Goal: Information Seeking & Learning: Learn about a topic

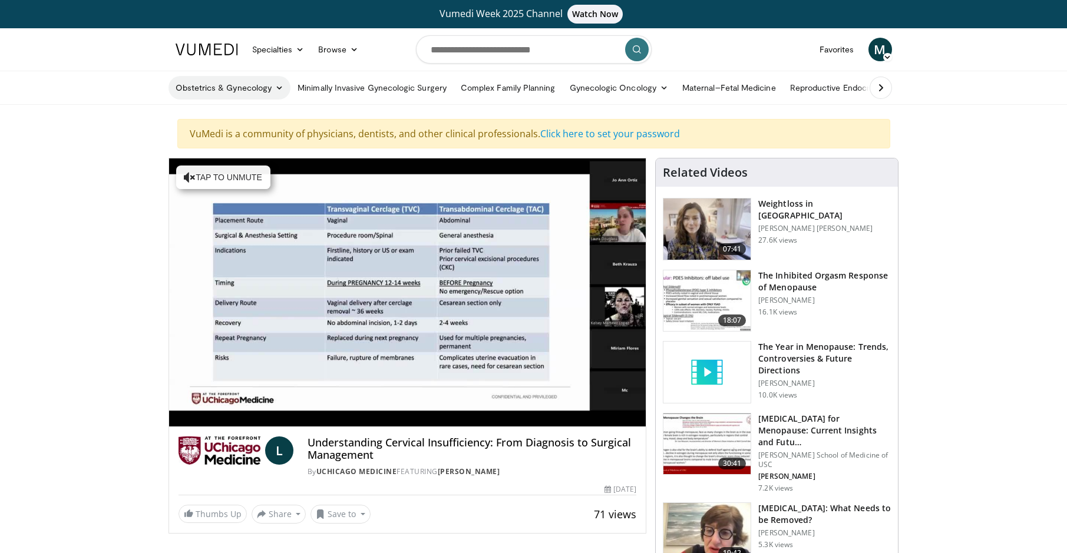
click at [278, 87] on icon at bounding box center [279, 88] width 8 height 8
click at [200, 115] on link "Obstetrics" at bounding box center [239, 115] width 140 height 19
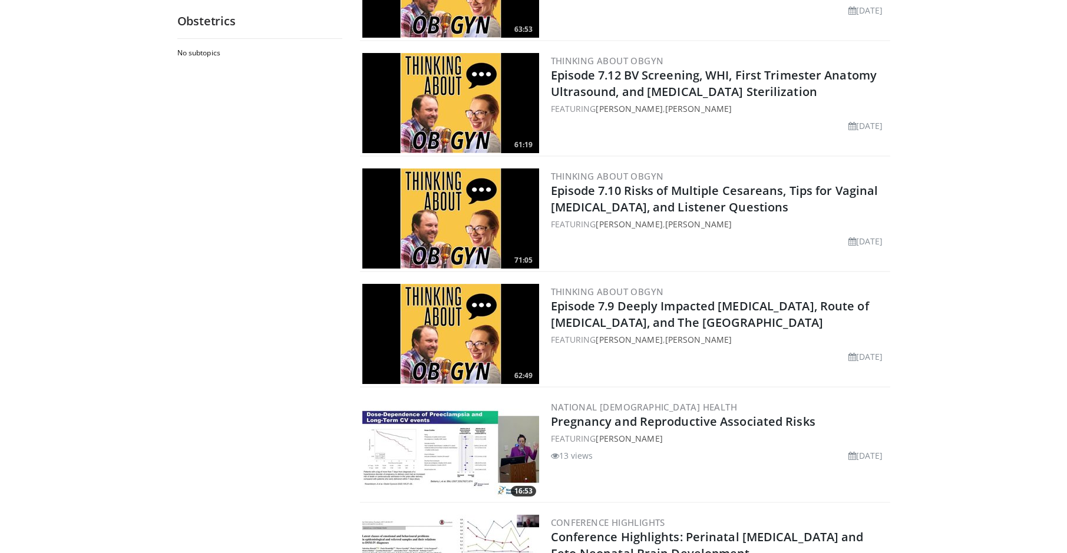
scroll to position [372, 0]
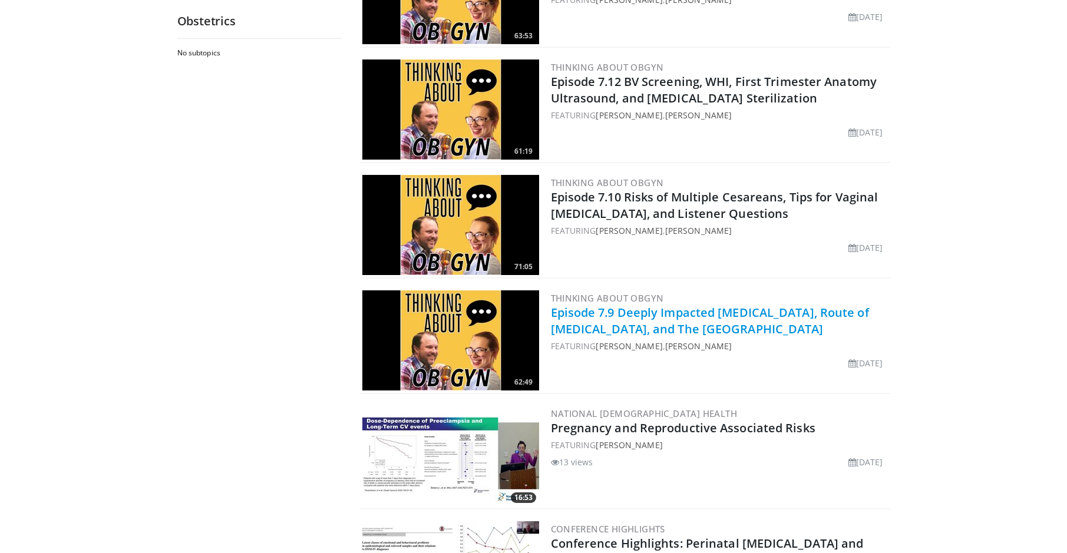
click at [638, 310] on link "Episode 7.9 Deeply Impacted Fetal Head, Route of Hysterectomy, and The Taj Mahal" at bounding box center [710, 321] width 318 height 32
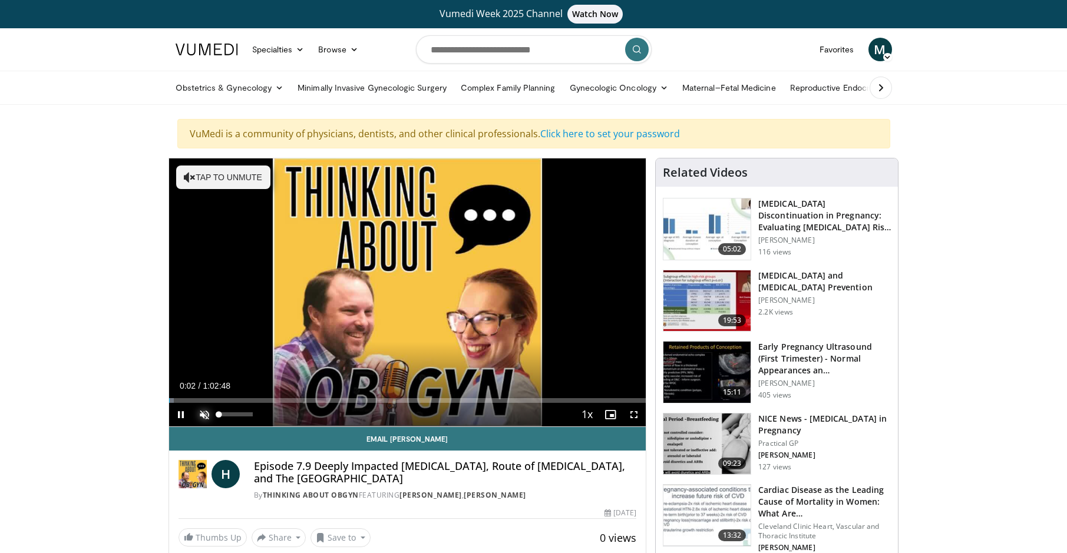
click at [206, 414] on span "Video Player" at bounding box center [205, 415] width 24 height 24
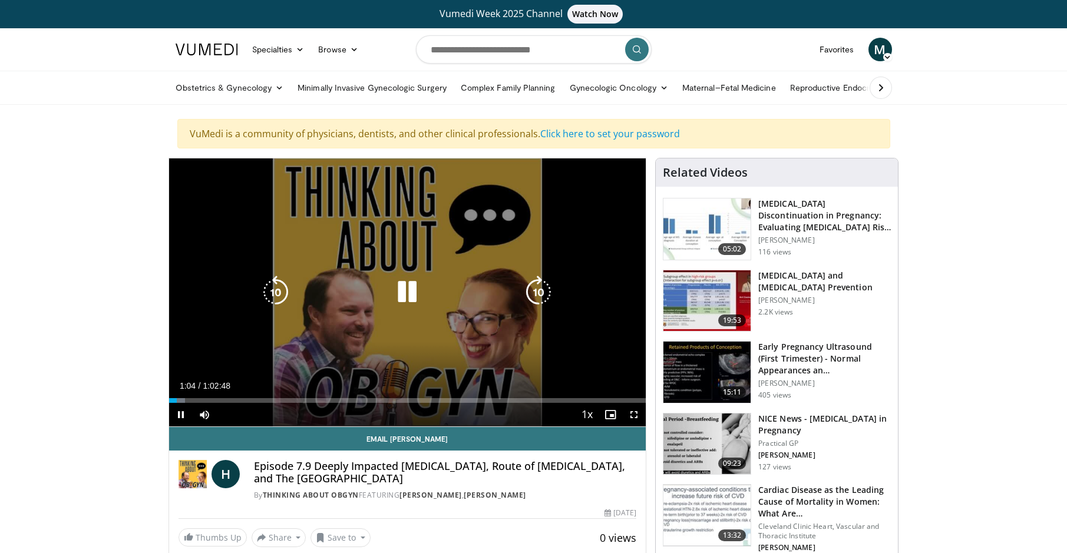
click at [400, 289] on icon "Video Player" at bounding box center [407, 292] width 33 height 33
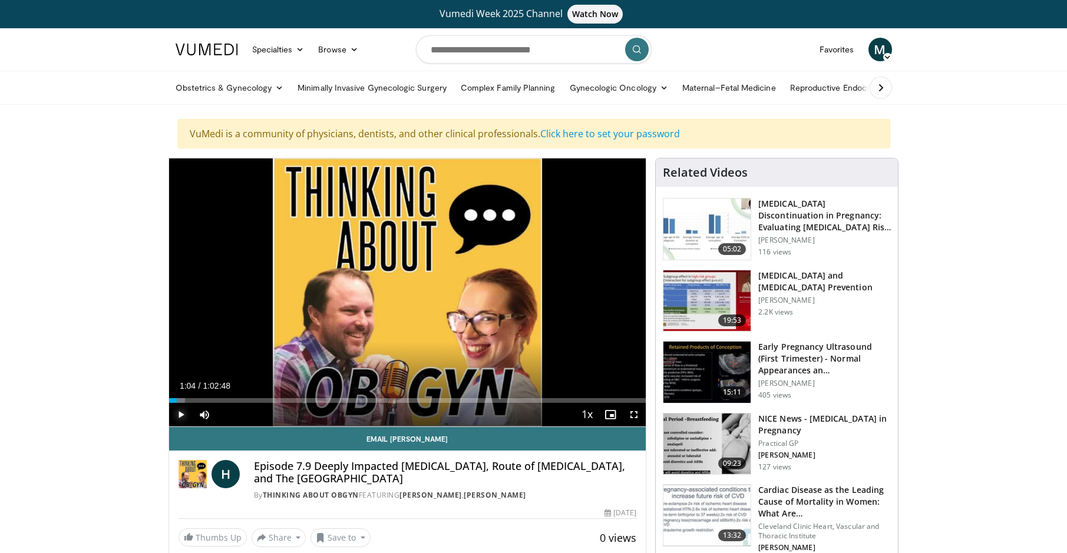
click at [177, 415] on span "Video Player" at bounding box center [181, 415] width 24 height 24
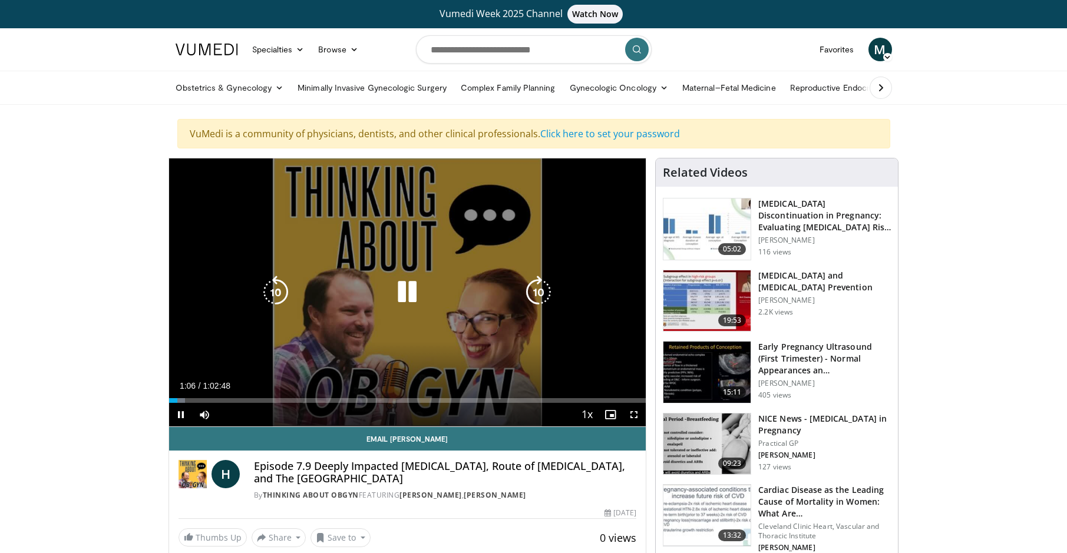
click at [278, 283] on icon "Video Player" at bounding box center [275, 292] width 33 height 33
click at [278, 292] on icon "Video Player" at bounding box center [275, 292] width 33 height 33
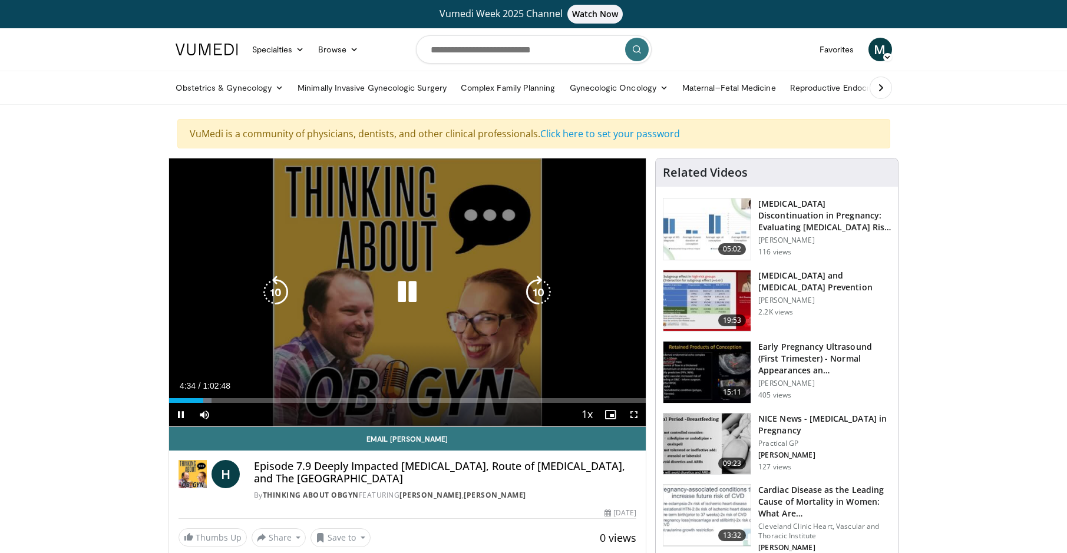
click at [411, 298] on icon "Video Player" at bounding box center [407, 292] width 33 height 33
click at [403, 286] on icon "Video Player" at bounding box center [407, 292] width 33 height 33
click at [418, 301] on icon "Video Player" at bounding box center [407, 292] width 33 height 33
click at [400, 302] on icon "Video Player" at bounding box center [407, 292] width 33 height 33
click at [401, 289] on icon "Video Player" at bounding box center [407, 292] width 33 height 33
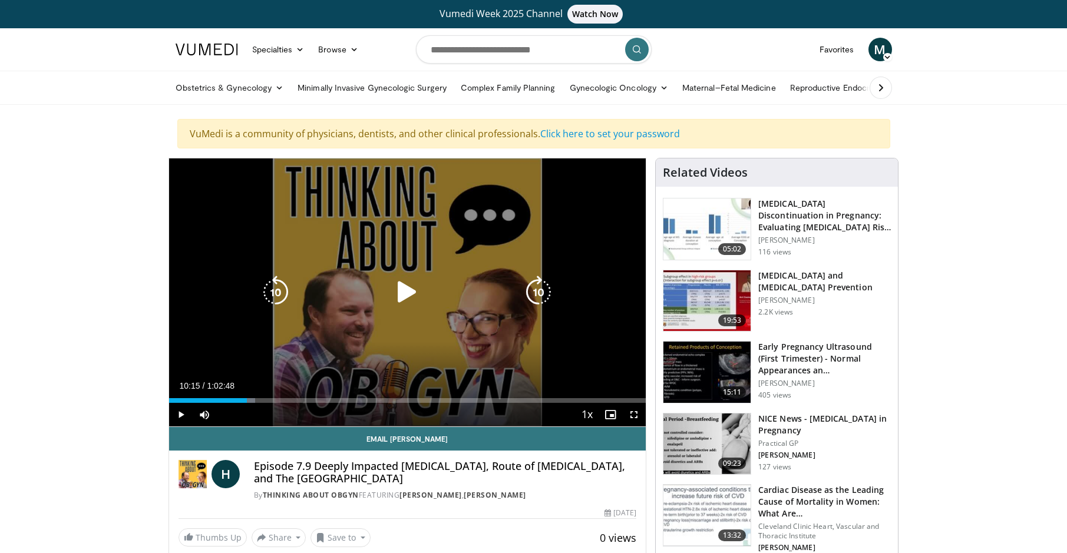
click at [404, 289] on icon "Video Player" at bounding box center [407, 292] width 33 height 33
click at [282, 294] on icon "Video Player" at bounding box center [275, 292] width 33 height 33
click at [407, 295] on icon "Video Player" at bounding box center [407, 292] width 33 height 33
click at [400, 292] on icon "Video Player" at bounding box center [407, 292] width 33 height 33
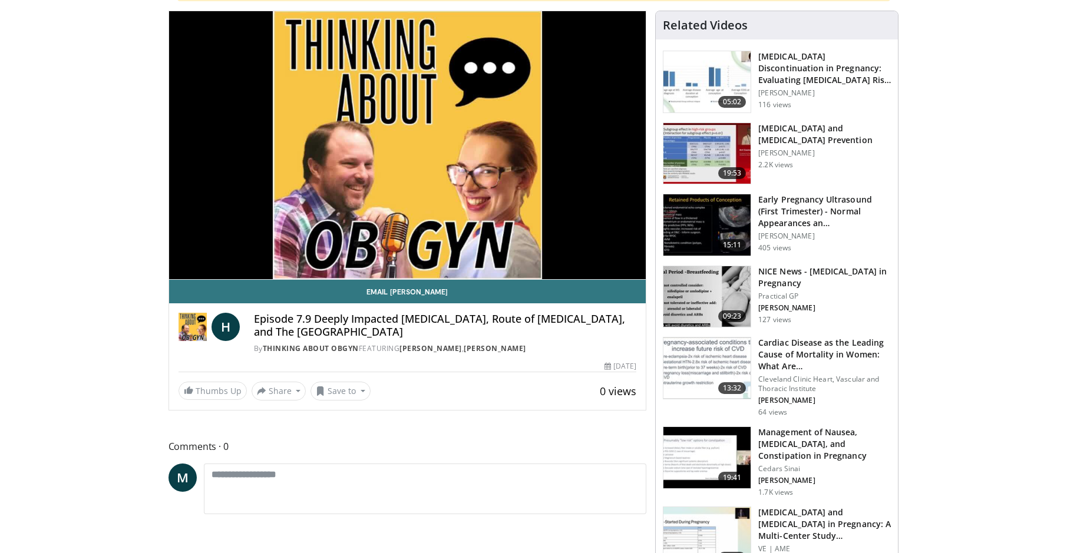
scroll to position [118, 0]
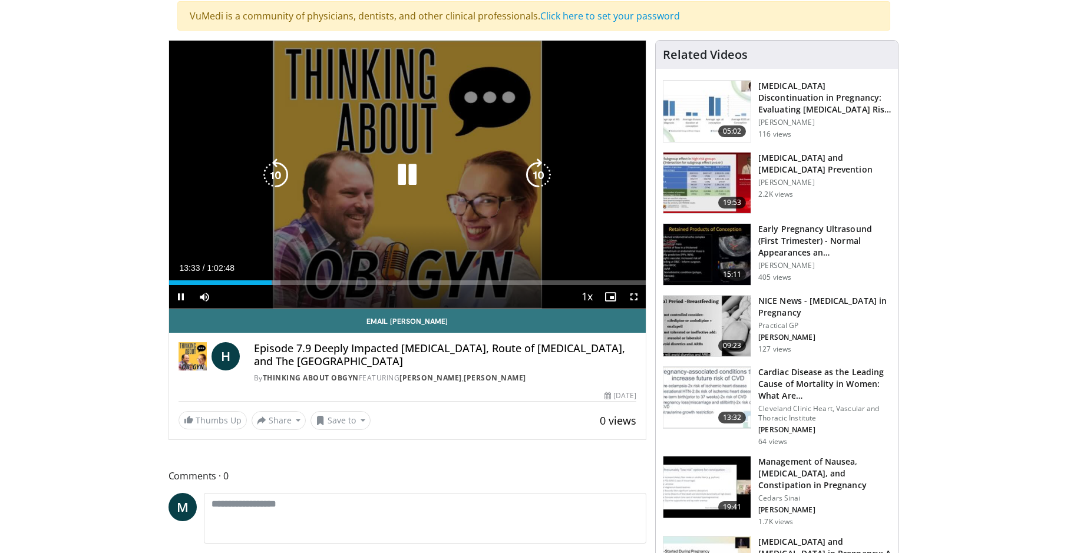
click at [409, 181] on icon "Video Player" at bounding box center [407, 175] width 33 height 33
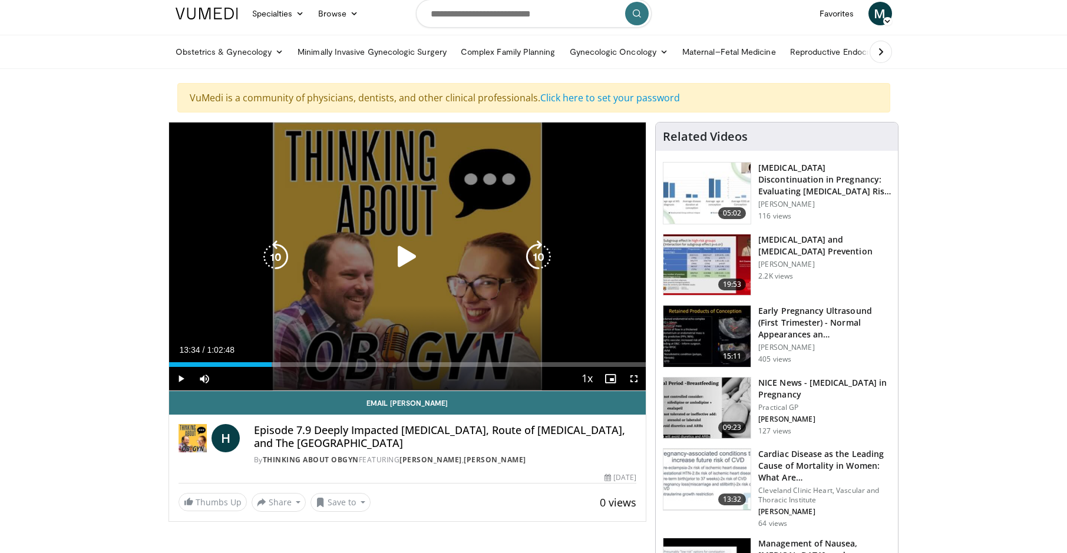
scroll to position [0, 0]
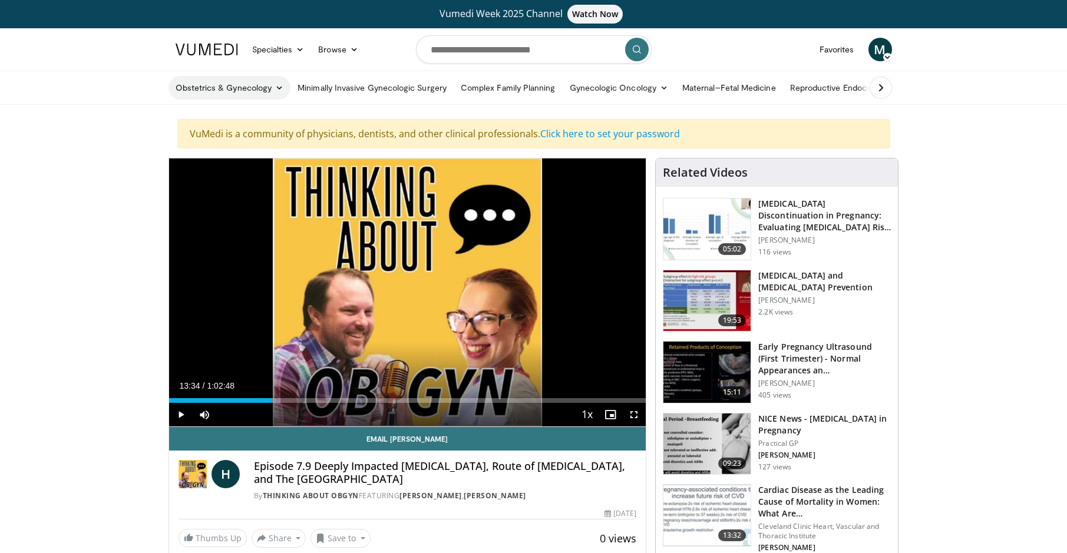
click at [278, 90] on icon at bounding box center [279, 88] width 8 height 8
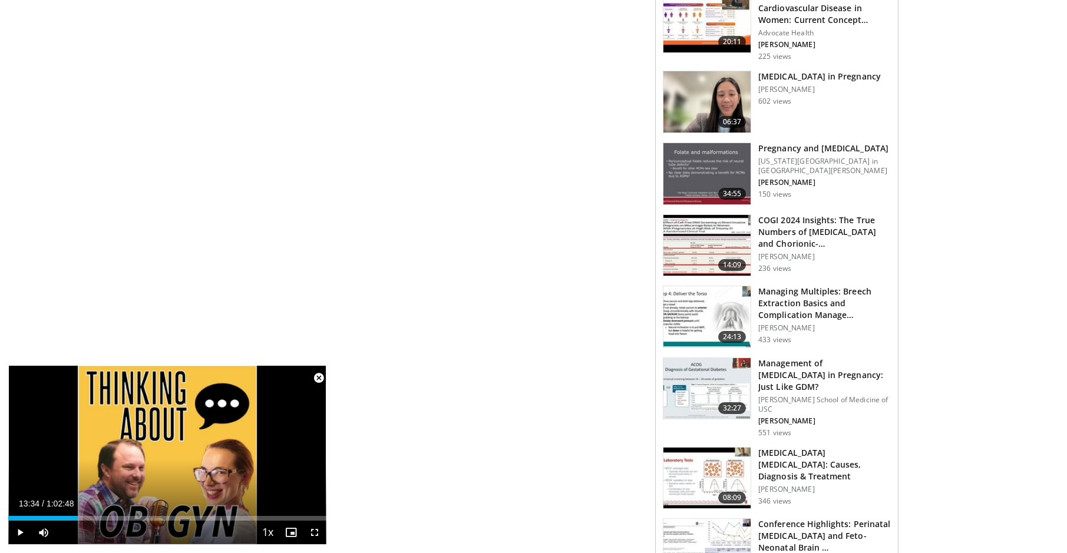
scroll to position [825, 0]
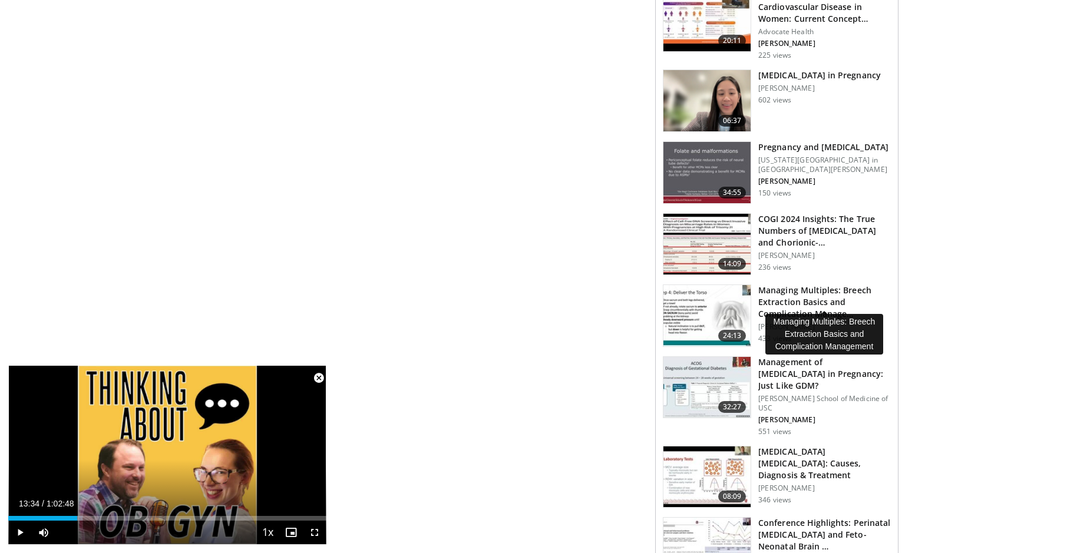
click at [824, 298] on h3 "Managing Multiples: Breech Extraction Basics and Complication Manage…" at bounding box center [824, 302] width 133 height 35
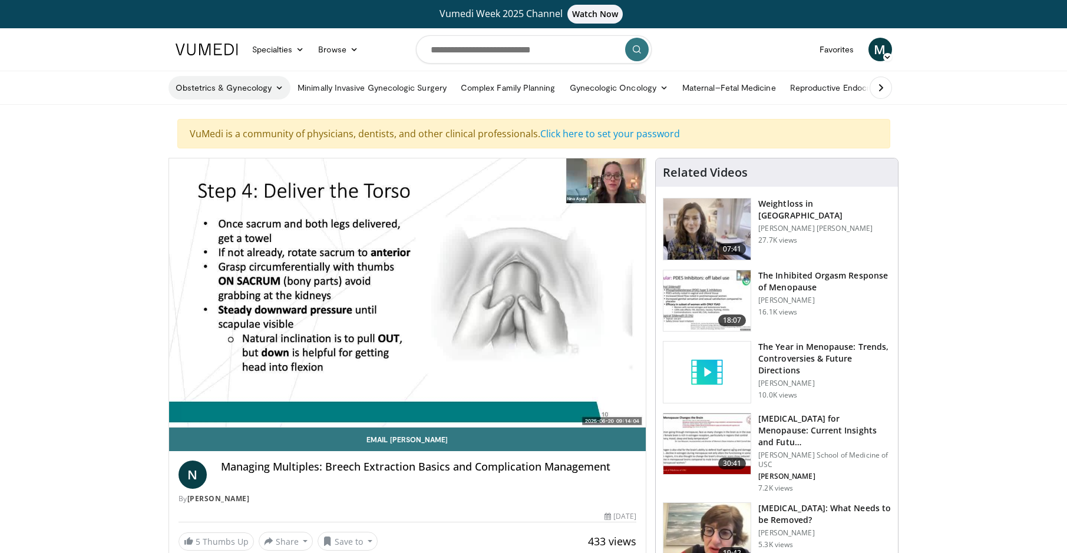
click at [278, 85] on icon at bounding box center [279, 88] width 8 height 8
click at [205, 117] on link "Obstetrics" at bounding box center [239, 115] width 140 height 19
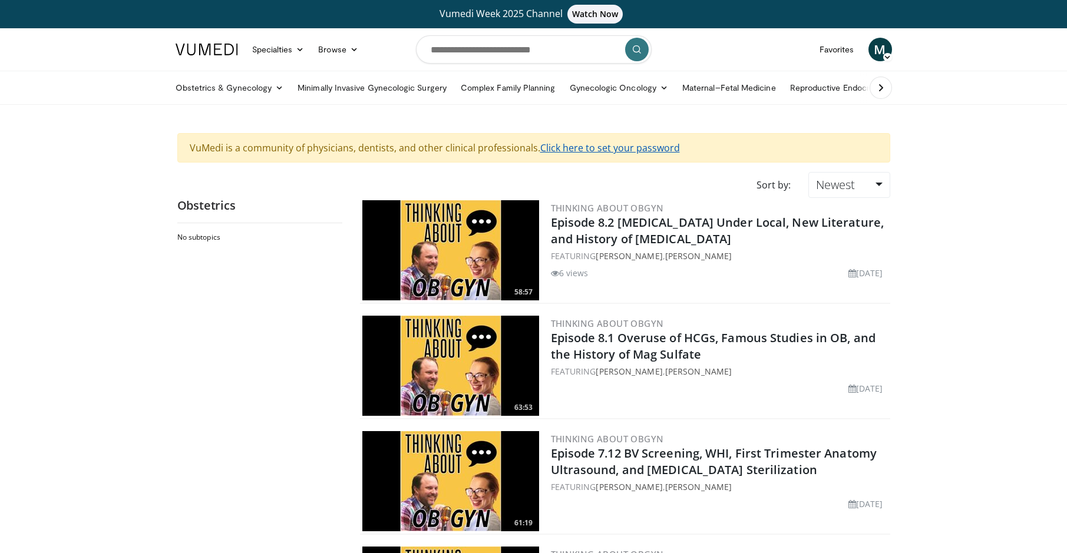
click at [622, 146] on link "Click here to set your password" at bounding box center [610, 147] width 140 height 13
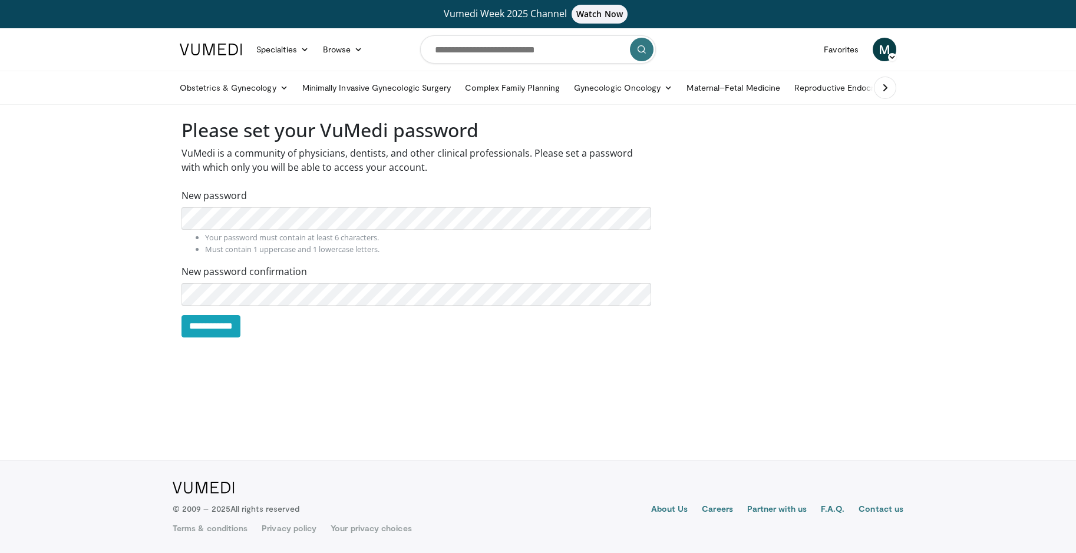
click at [893, 55] on icon at bounding box center [892, 57] width 8 height 8
click at [685, 165] on div "**********" at bounding box center [538, 235] width 731 height 233
click at [226, 328] on input "**********" at bounding box center [210, 326] width 59 height 22
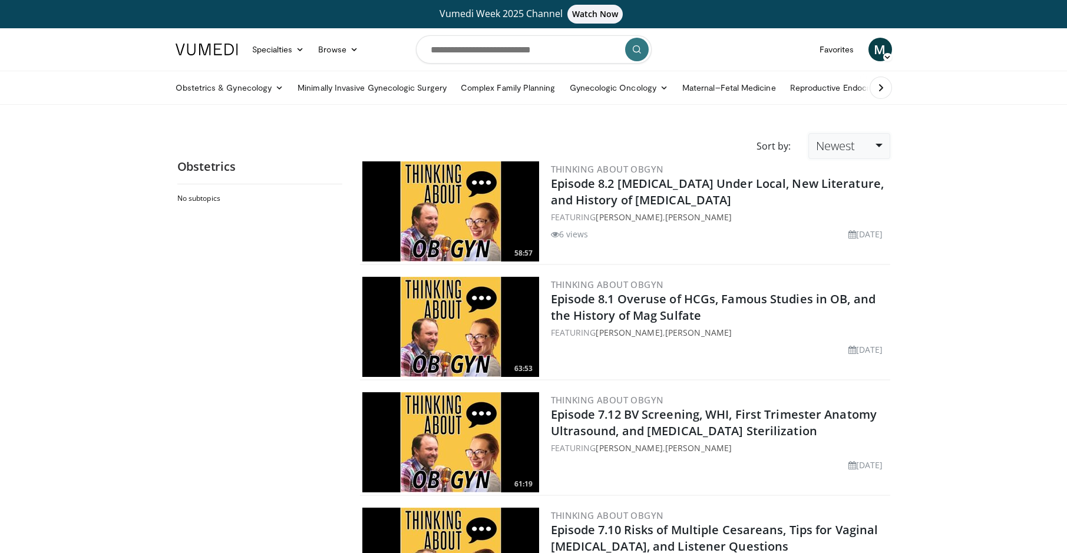
click at [882, 147] on link "Newest" at bounding box center [848, 146] width 81 height 26
click at [524, 57] on input "Search topics, interventions" at bounding box center [534, 49] width 236 height 28
type input "****"
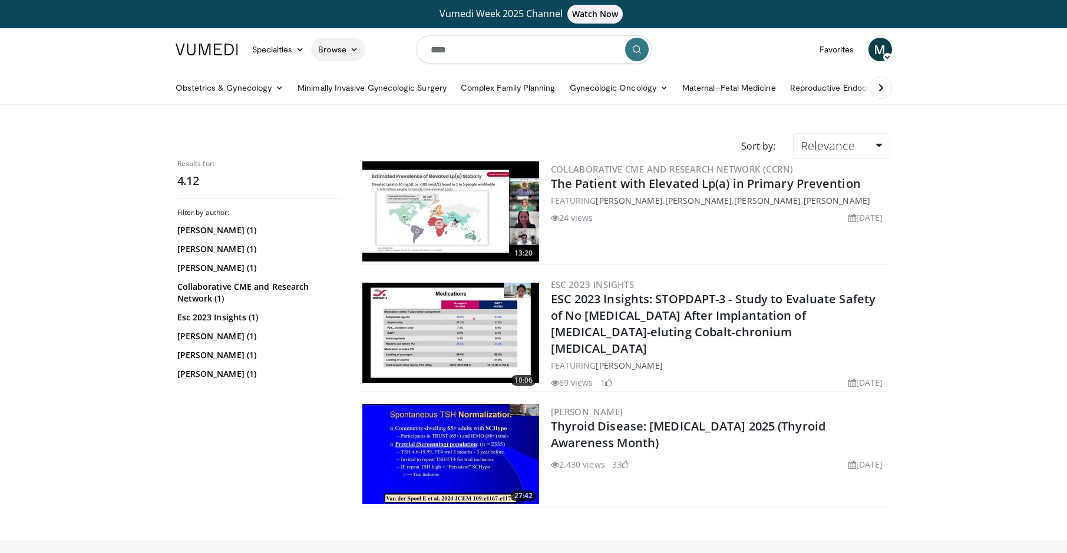
click at [355, 48] on icon at bounding box center [354, 49] width 8 height 8
click at [355, 114] on link "Lecture Series" at bounding box center [382, 114] width 140 height 19
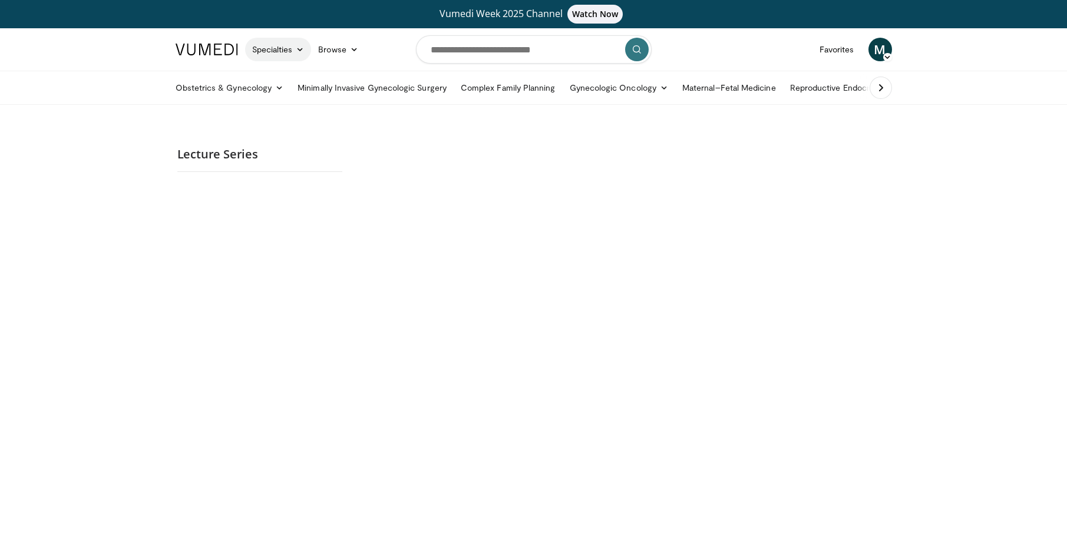
click at [275, 50] on link "Specialties" at bounding box center [278, 50] width 67 height 24
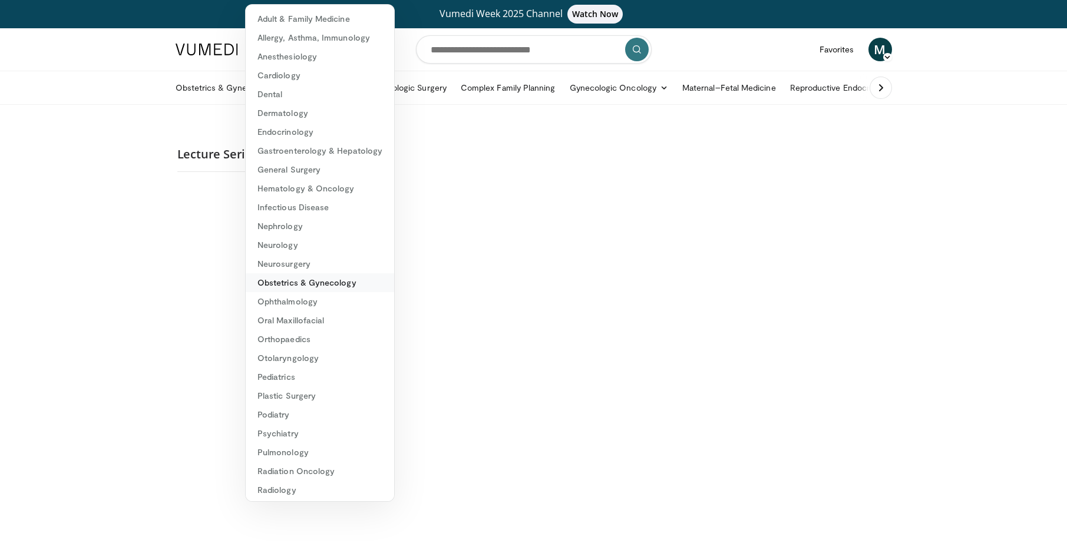
click at [289, 288] on link "Obstetrics & Gynecology" at bounding box center [320, 282] width 148 height 19
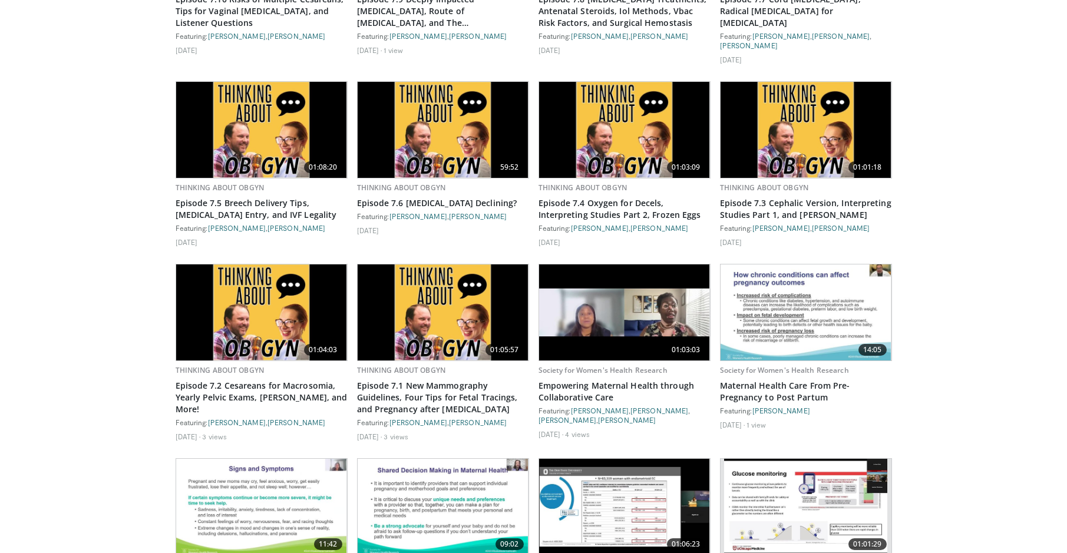
scroll to position [1415, 0]
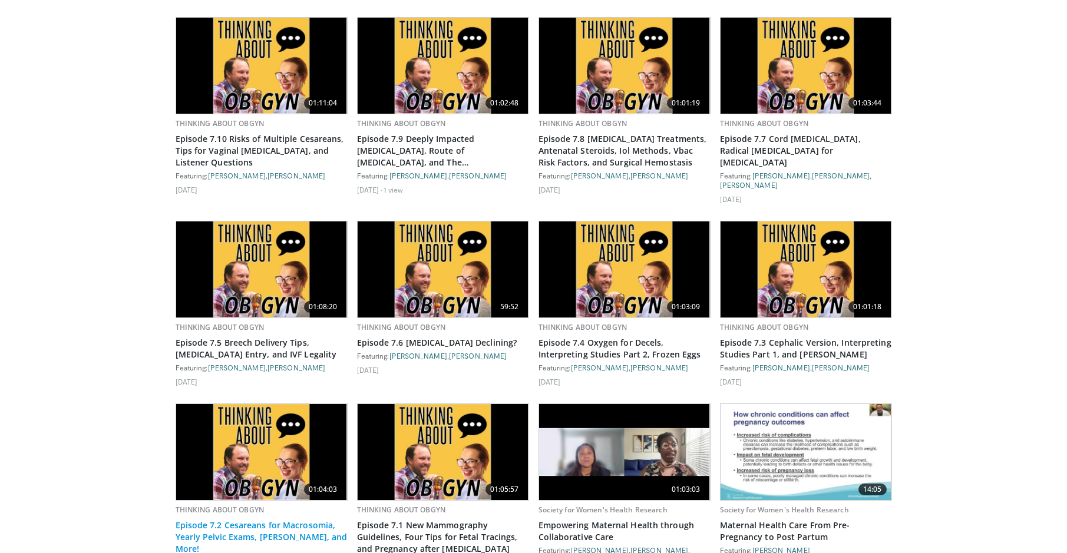
click at [272, 520] on link "Episode 7.2 Cesareans for Macrosomia, Yearly Pelvic Exams, [PERSON_NAME], and M…" at bounding box center [262, 537] width 172 height 35
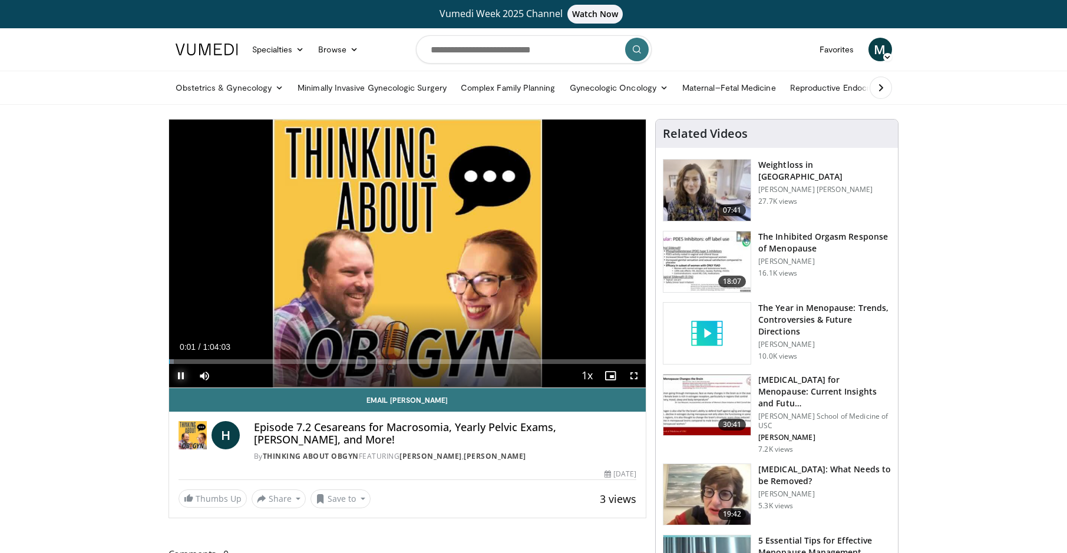
click at [179, 376] on span "Video Player" at bounding box center [181, 376] width 24 height 24
click at [192, 433] on img at bounding box center [193, 435] width 28 height 28
